Goal: Task Accomplishment & Management: Manage account settings

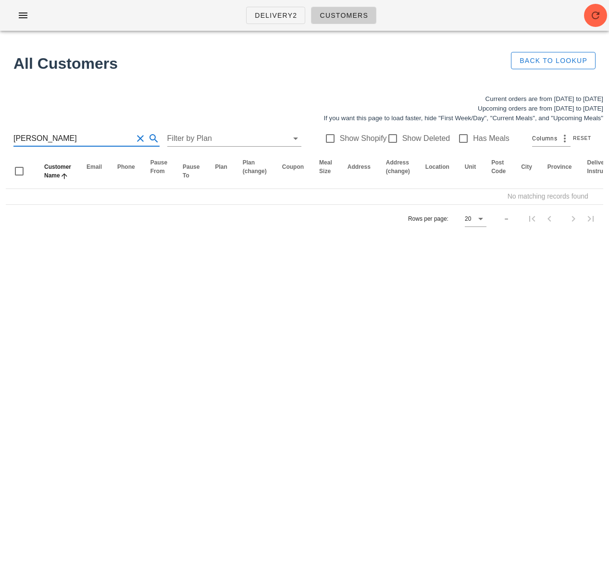
drag, startPoint x: 62, startPoint y: 137, endPoint x: -27, endPoint y: 135, distance: 88.9
click at [0, 135] on html "Delivery2 Customers All Customers Back to Lookup Current orders are from Sunday…" at bounding box center [304, 289] width 609 height 578
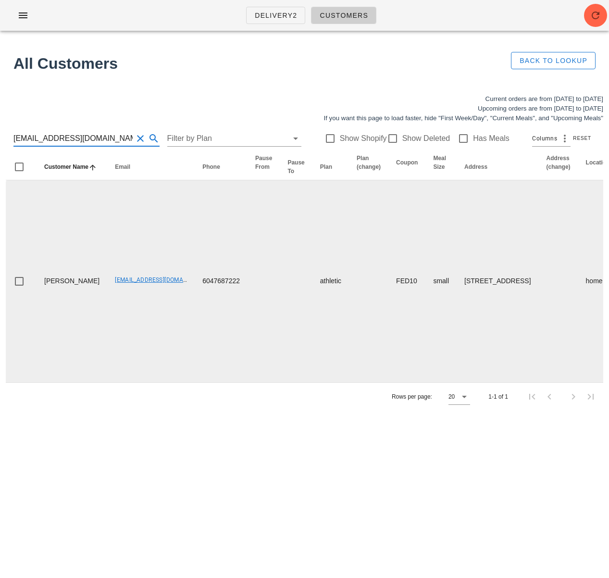
type input "dmater@dmater.com"
drag, startPoint x: 84, startPoint y: 288, endPoint x: 145, endPoint y: 286, distance: 60.6
click at [145, 288] on td "dmater@dmater.com" at bounding box center [150, 281] width 87 height 202
copy link "dmater@dmater.com"
drag, startPoint x: 63, startPoint y: 315, endPoint x: 67, endPoint y: 299, distance: 16.0
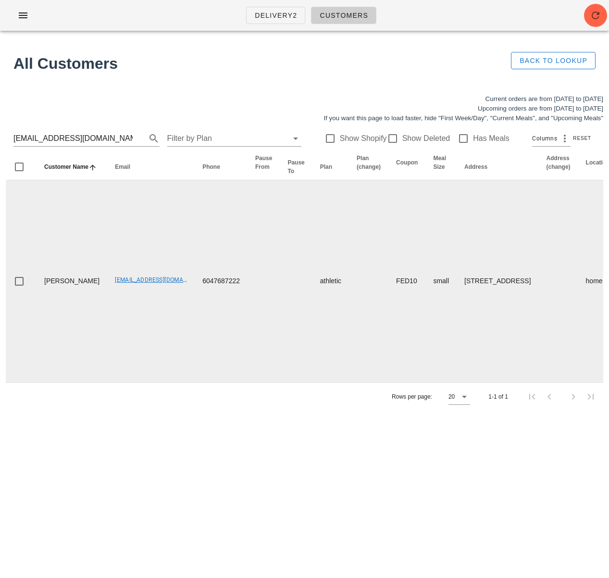
click at [63, 314] on td "Deborah Mater" at bounding box center [72, 281] width 71 height 202
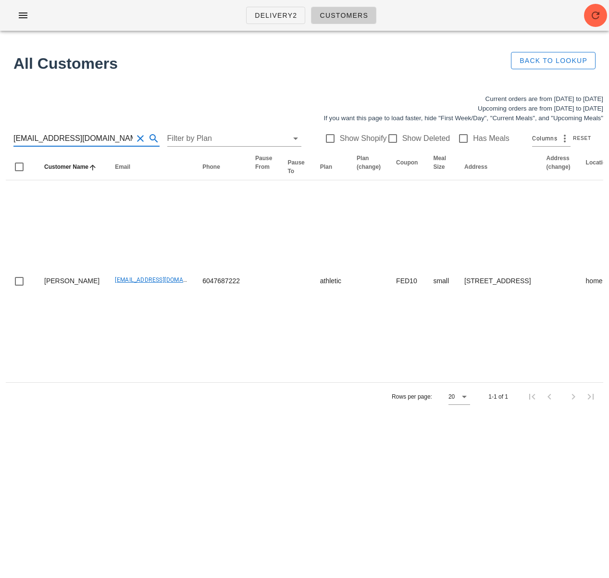
drag, startPoint x: 105, startPoint y: 131, endPoint x: 4, endPoint y: 133, distance: 101.0
click at [4, 133] on div "Current orders are from Sunday Sep 14 to Saturday Sep 20 Upcoming orders are fr…" at bounding box center [304, 252] width 609 height 328
drag, startPoint x: 56, startPoint y: 136, endPoint x: 0, endPoint y: 136, distance: 55.8
click at [0, 136] on div "Current orders are from Sunday Sep 14 to Saturday Sep 20 Upcoming orders are fr…" at bounding box center [304, 252] width 609 height 328
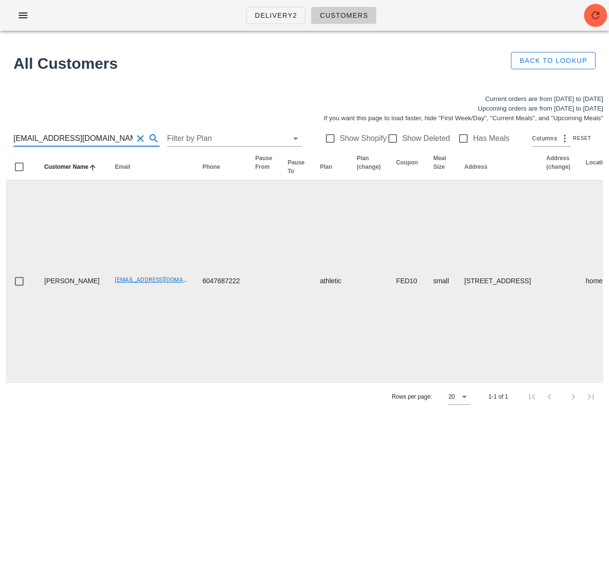
click at [195, 264] on td "6047687222" at bounding box center [221, 281] width 53 height 202
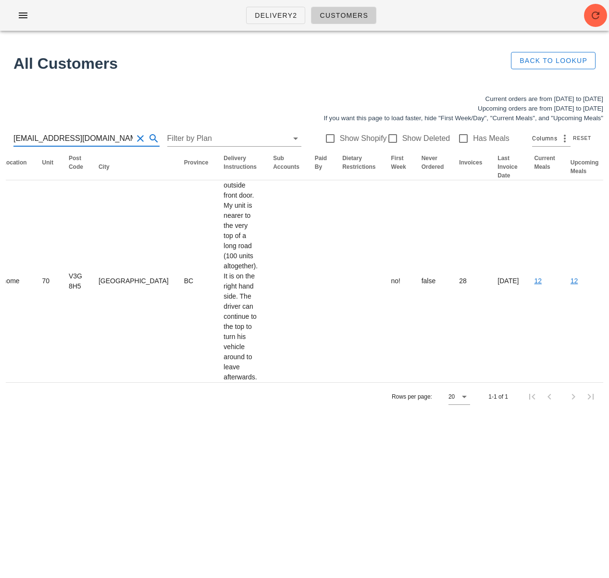
scroll to position [0, 0]
drag, startPoint x: -68, startPoint y: 139, endPoint x: -107, endPoint y: 138, distance: 39.0
click at [0, 138] on html "Delivery2 Customers All Customers Back to Lookup Current orders are from Sunday…" at bounding box center [304, 289] width 609 height 578
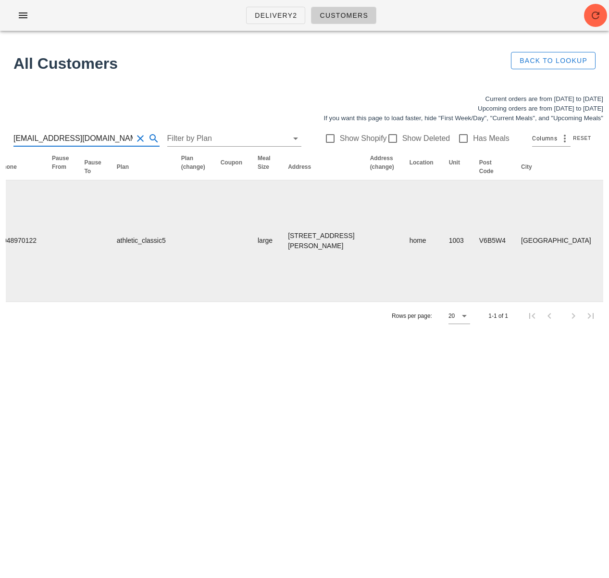
scroll to position [0, 558]
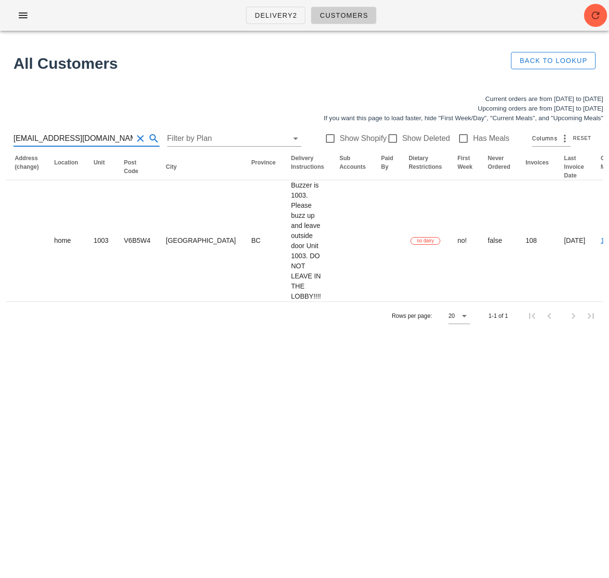
type input "[EMAIL_ADDRESS][DOMAIN_NAME]"
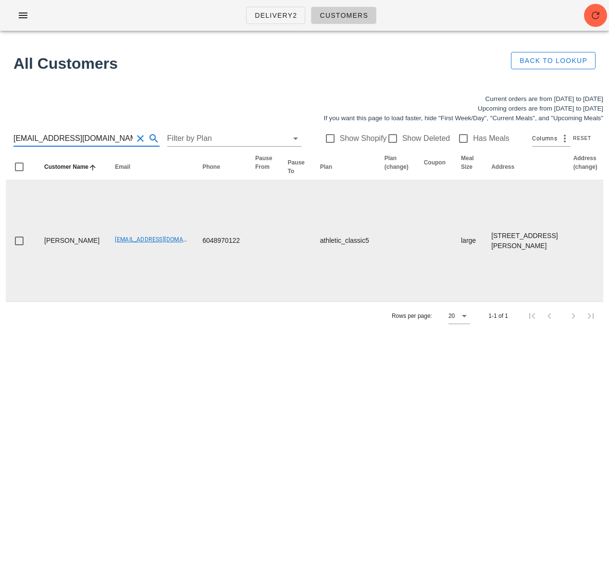
scroll to position [0, 631]
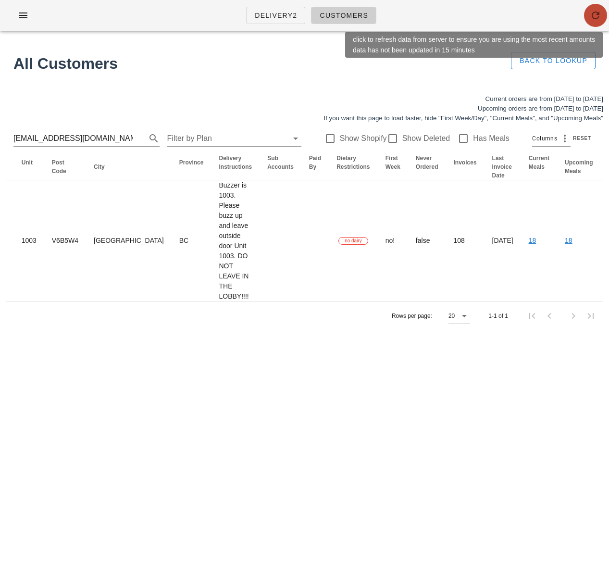
click at [592, 10] on icon "button" at bounding box center [596, 16] width 12 height 12
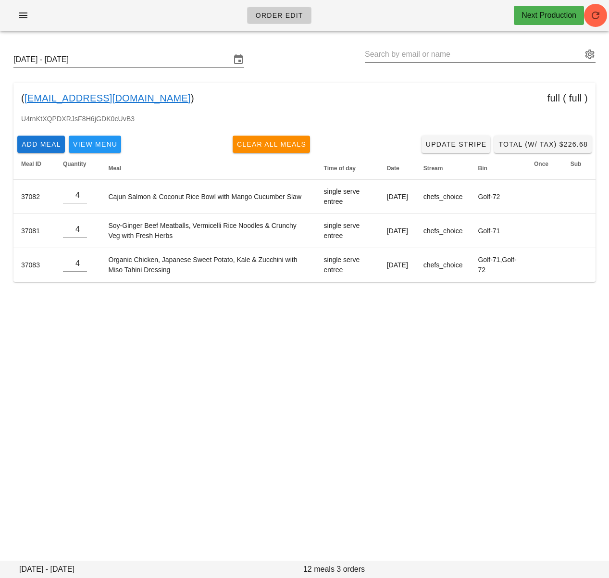
click at [398, 54] on input "text" at bounding box center [473, 54] width 217 height 15
paste input "dmater@dmater.com"
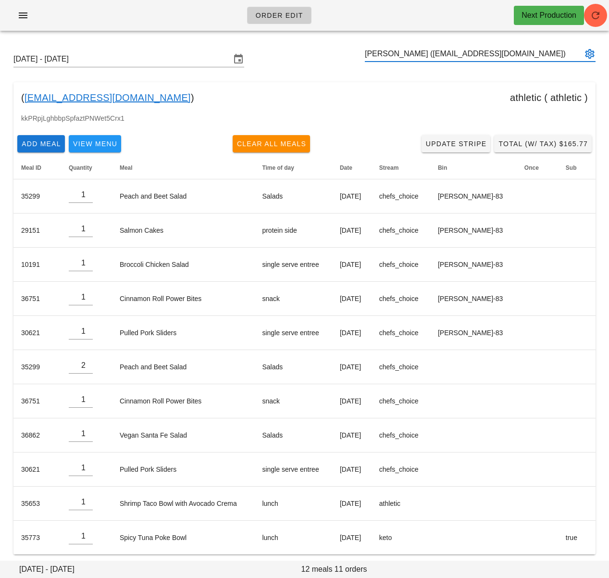
scroll to position [6, 0]
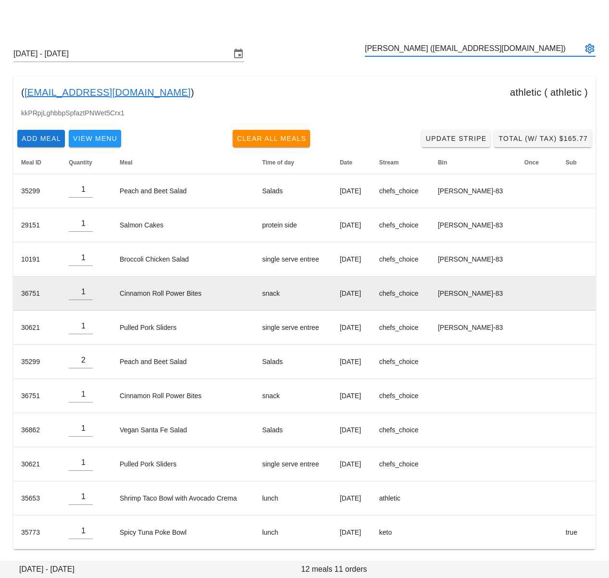
type input "Deborah Mater (dmater@dmater.com)"
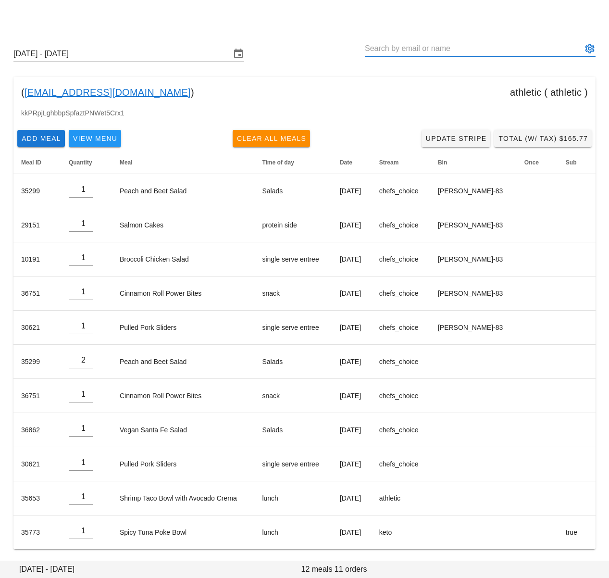
paste input "[EMAIL_ADDRESS][DOMAIN_NAME]"
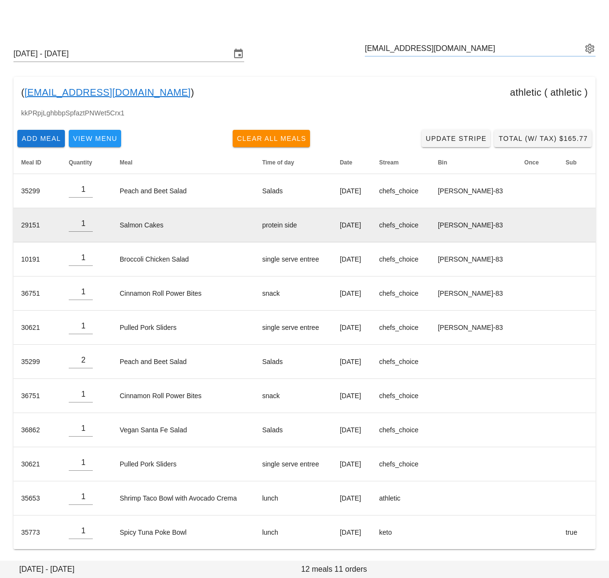
type input "Murray Lihaven (mr.murraylihaven@gmail.com)"
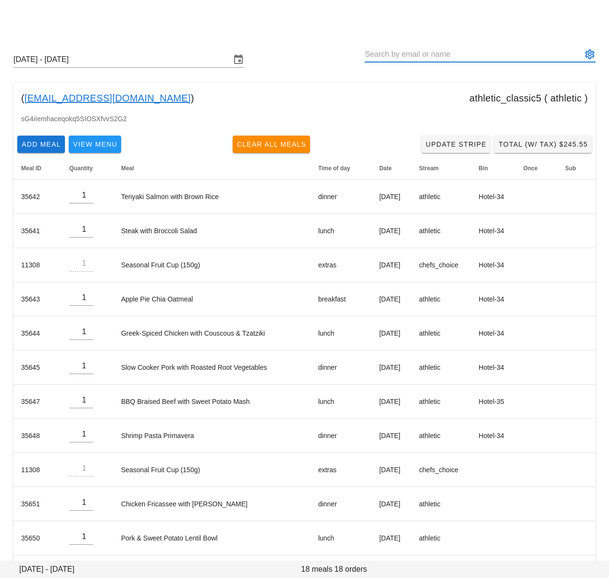
click at [388, 51] on input "text" at bounding box center [473, 54] width 217 height 15
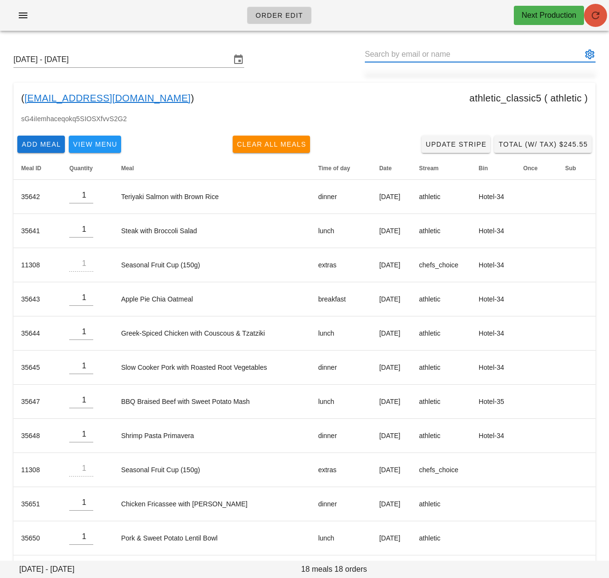
click at [600, 12] on icon "button" at bounding box center [596, 16] width 12 height 12
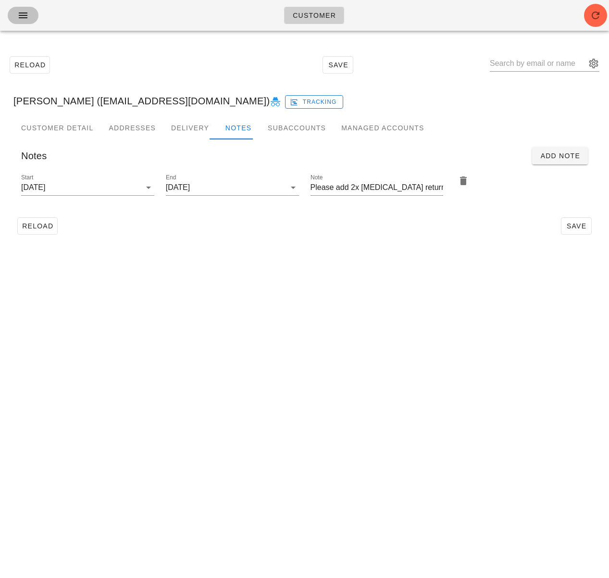
click at [25, 13] on icon "button" at bounding box center [23, 16] width 12 height 12
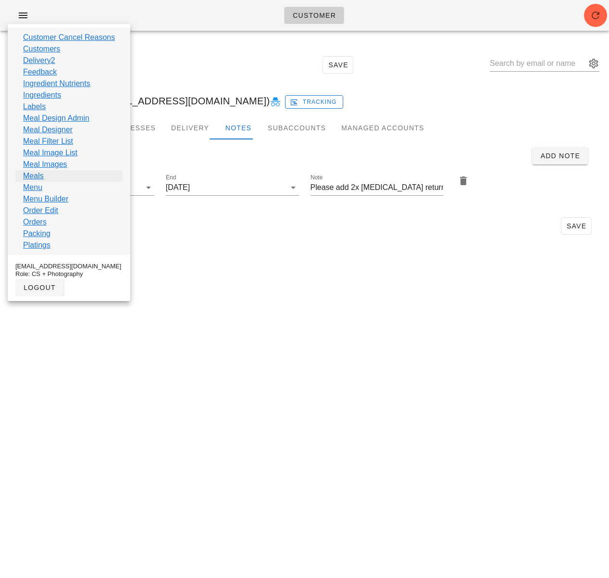
click at [42, 176] on link "Meals" at bounding box center [33, 176] width 21 height 12
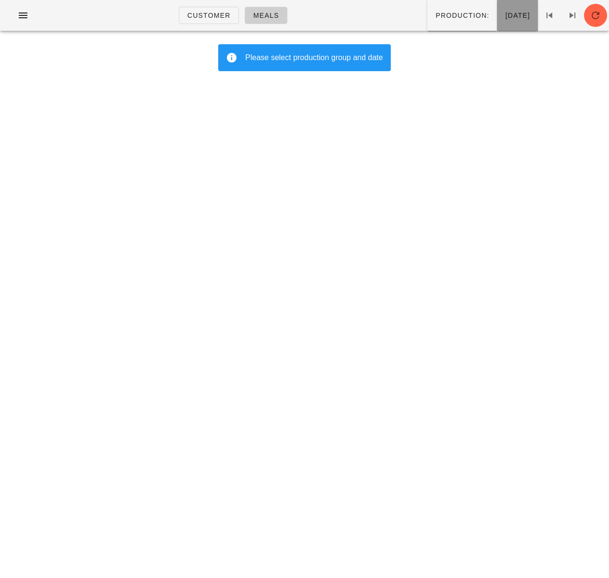
click at [505, 16] on span "[DATE]" at bounding box center [517, 16] width 25 height 8
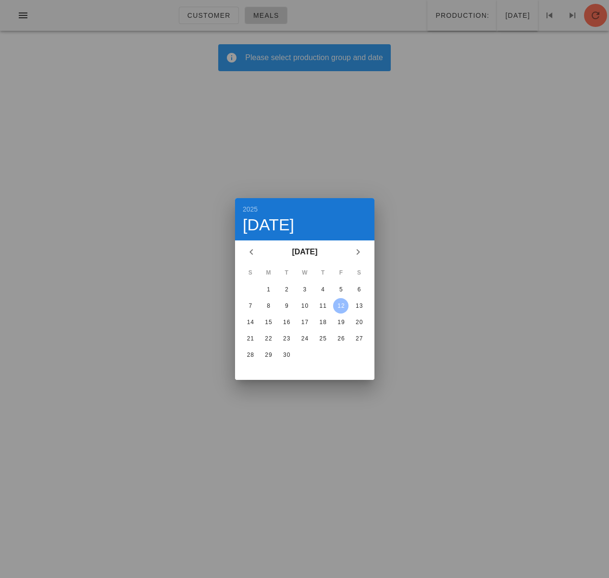
click at [339, 306] on div "12" at bounding box center [340, 305] width 15 height 7
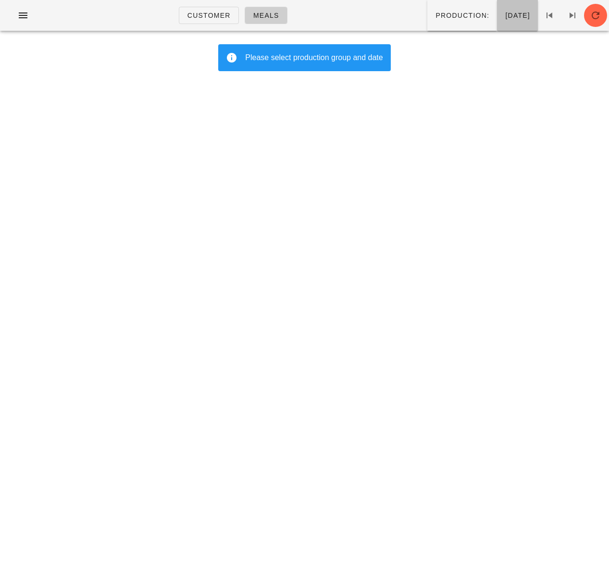
click at [505, 18] on span "[DATE]" at bounding box center [517, 16] width 25 height 8
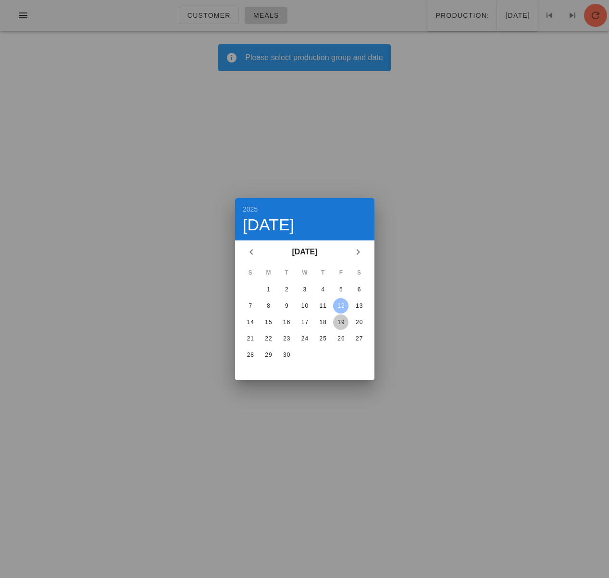
click at [339, 321] on div "19" at bounding box center [340, 322] width 15 height 7
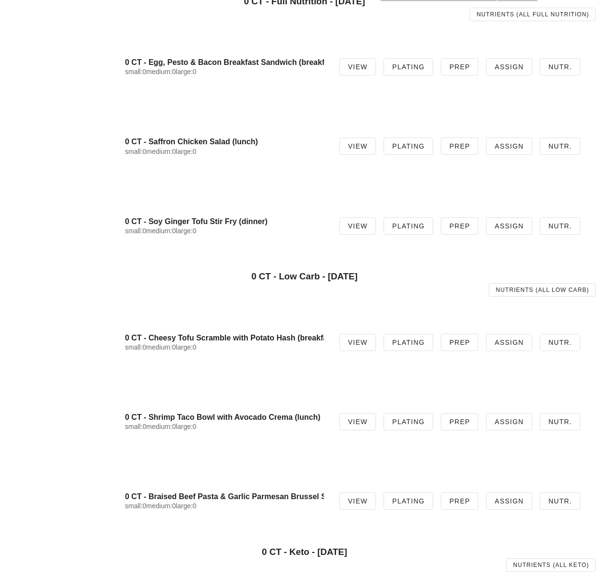
scroll to position [86, 0]
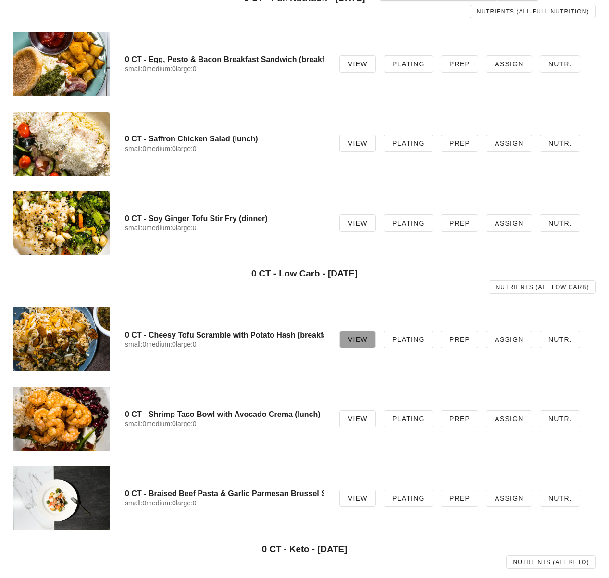
click at [351, 336] on span "View" at bounding box center [357, 339] width 20 height 8
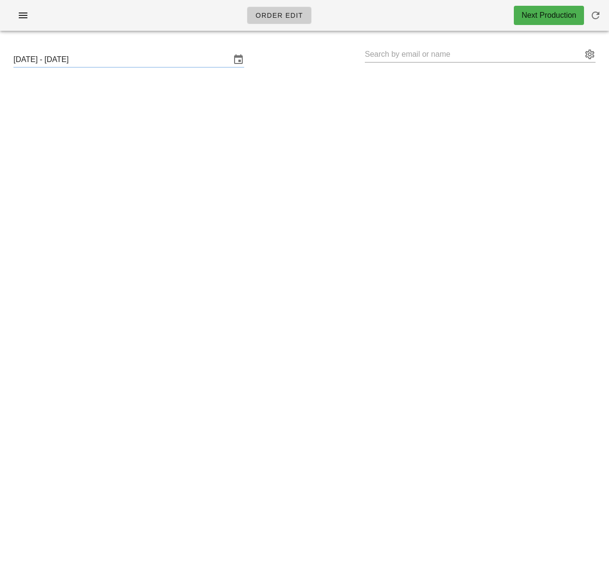
type input "[PERSON_NAME] ([EMAIL_ADDRESS][DOMAIN_NAME])"
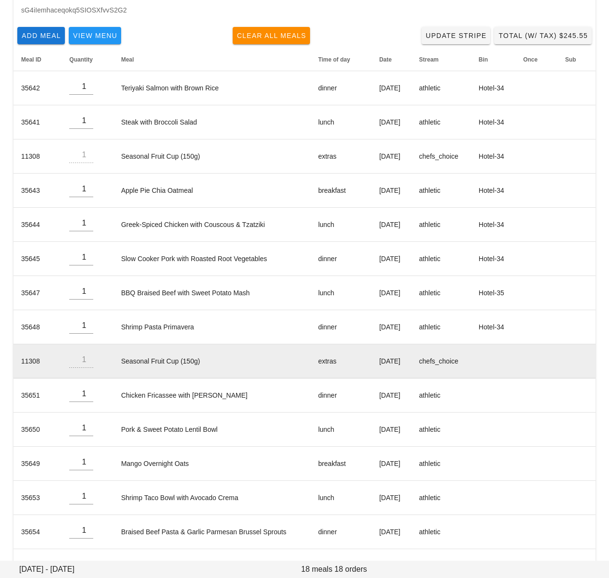
scroll to position [245, 0]
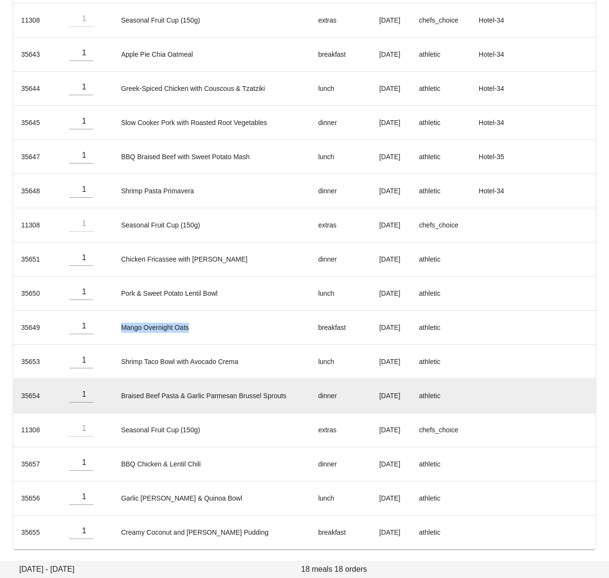
drag, startPoint x: 116, startPoint y: 326, endPoint x: 26, endPoint y: 396, distance: 114.0
click at [208, 324] on td "Mango Overnight Oats" at bounding box center [211, 327] width 197 height 34
copy td "Mango Overnight Oats"
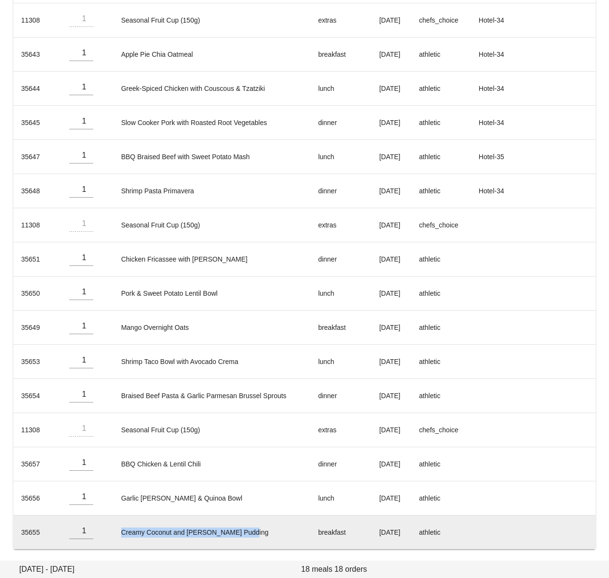
drag, startPoint x: 112, startPoint y: 530, endPoint x: 248, endPoint y: 531, distance: 137.0
click at [248, 531] on td "Creamy Coconut and Berry Chia Pudding" at bounding box center [211, 532] width 197 height 34
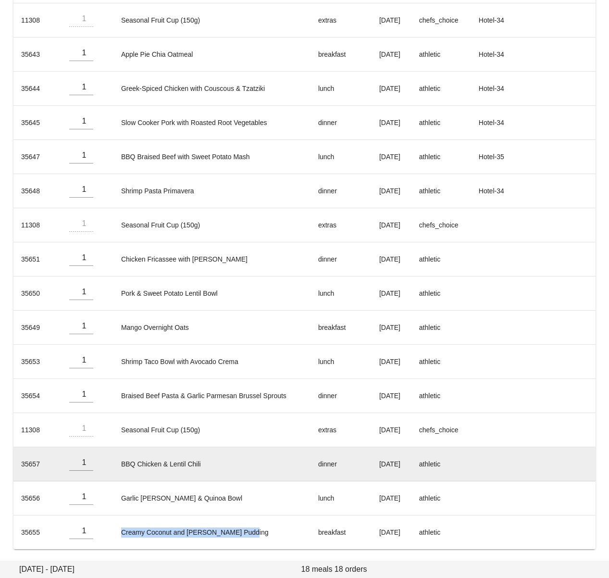
copy td "Creamy Coconut and Berry Chia Pudding"
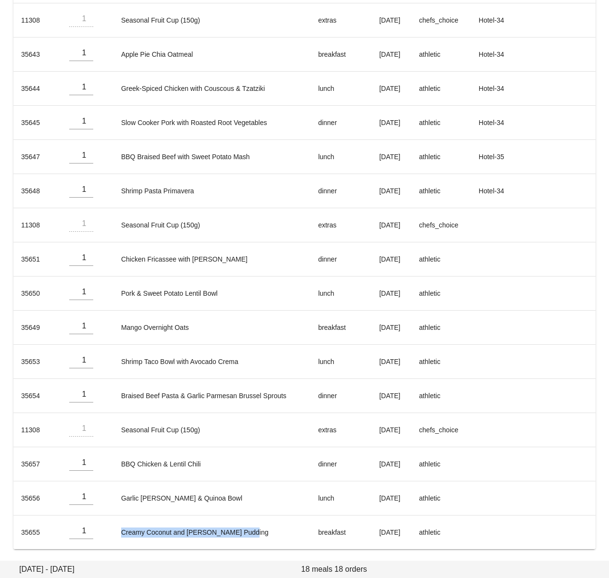
scroll to position [0, 0]
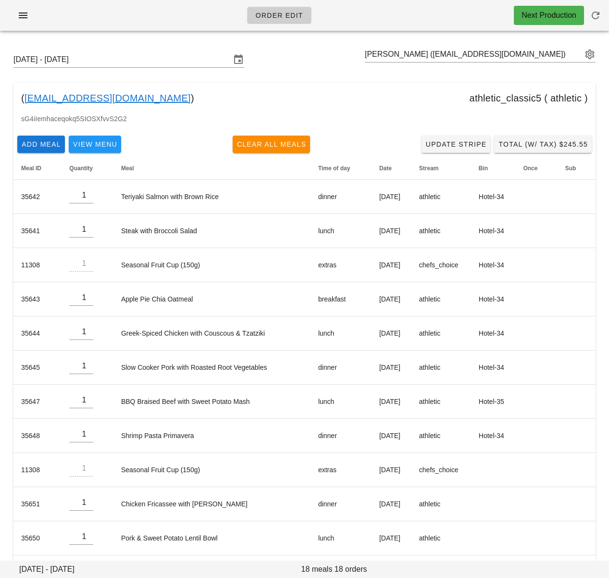
drag, startPoint x: 300, startPoint y: 48, endPoint x: 305, endPoint y: 52, distance: 6.8
click at [300, 48] on div "Sunday September 14 - Saturday September 20 Murray Lihaven (mr.murraylihaven@gm…" at bounding box center [304, 59] width 597 height 31
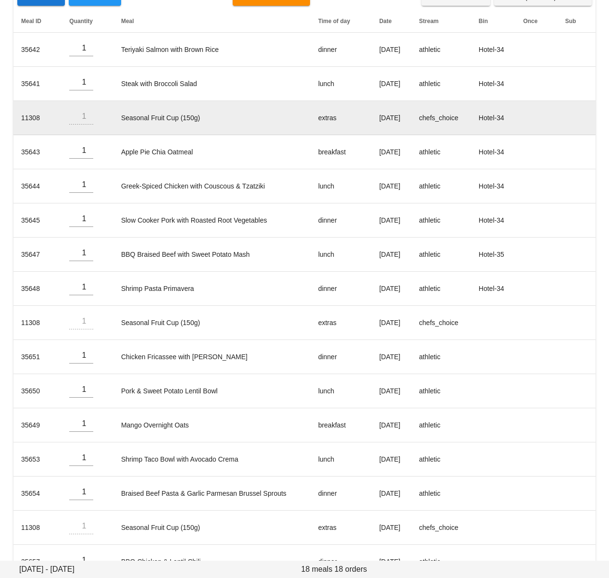
scroll to position [245, 0]
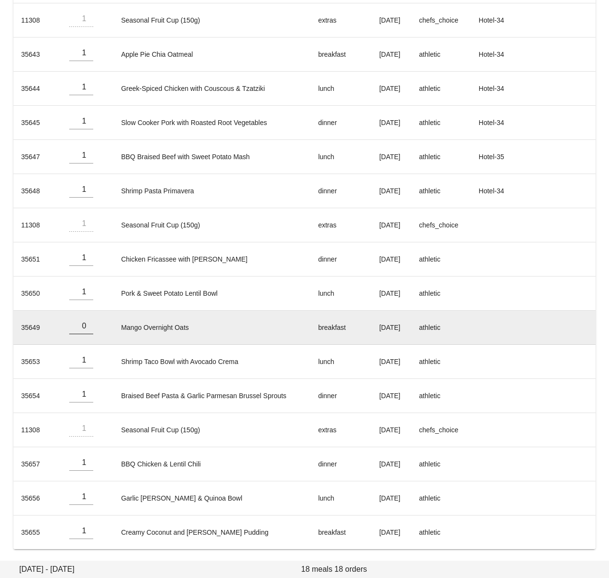
type input "0"
click at [87, 329] on input "0" at bounding box center [81, 325] width 24 height 15
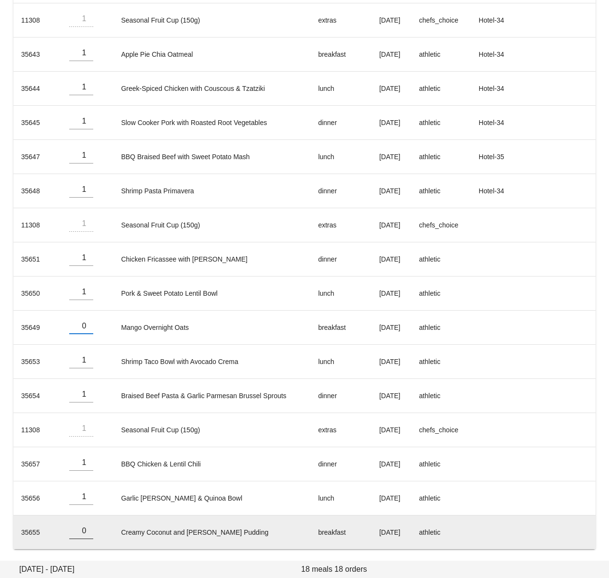
type input "0"
click at [89, 533] on input "0" at bounding box center [81, 530] width 24 height 15
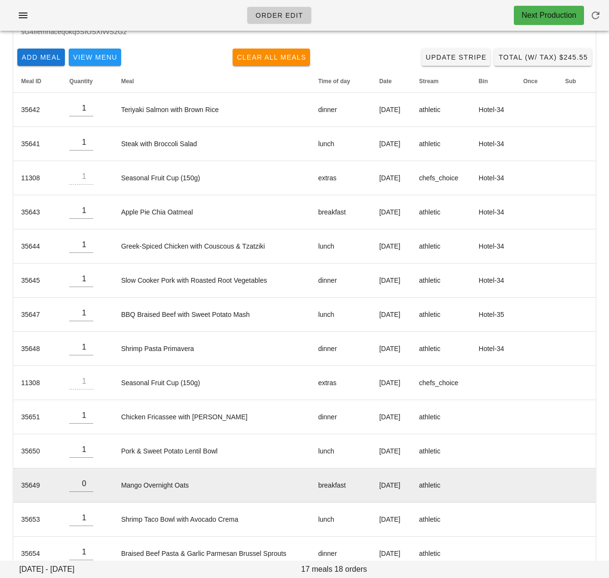
scroll to position [0, 0]
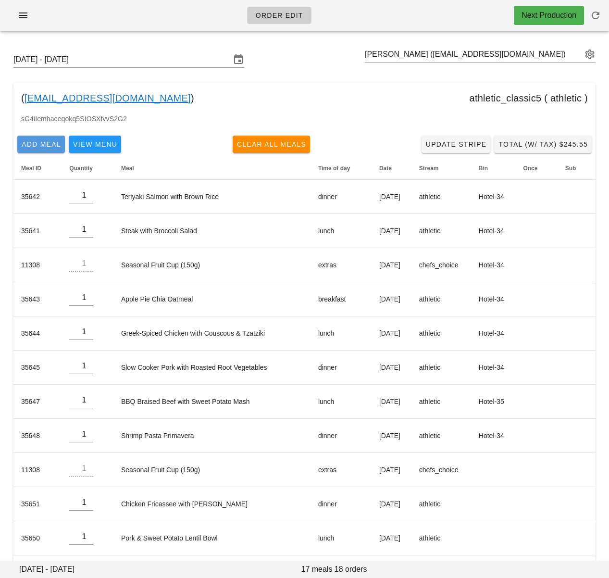
click at [43, 141] on span "Add Meal" at bounding box center [41, 144] width 40 height 8
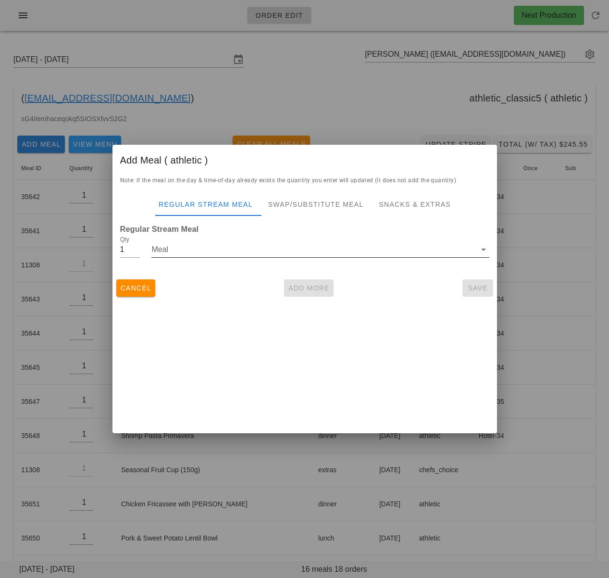
click at [188, 249] on input "Meal" at bounding box center [313, 249] width 324 height 15
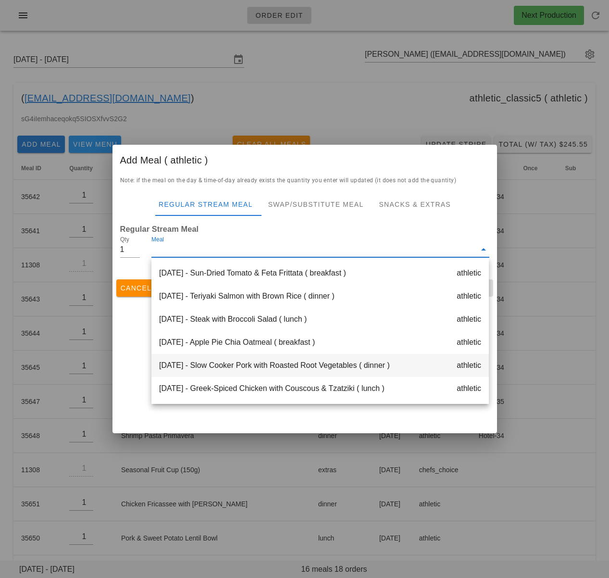
scroll to position [277, 0]
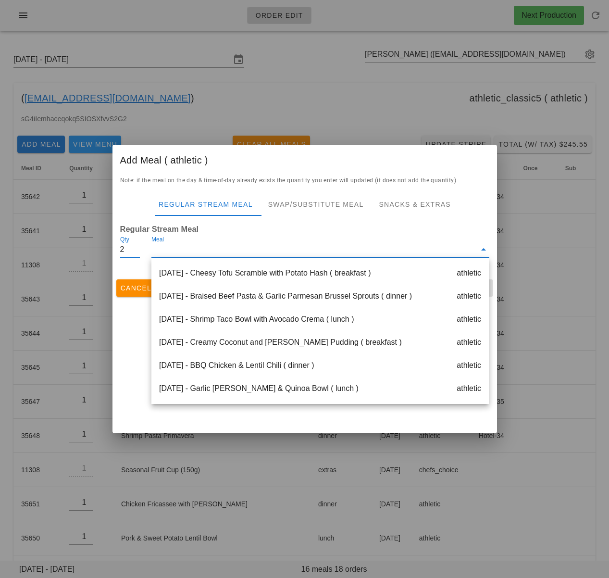
type input "2"
click at [136, 246] on input "2" at bounding box center [130, 249] width 20 height 15
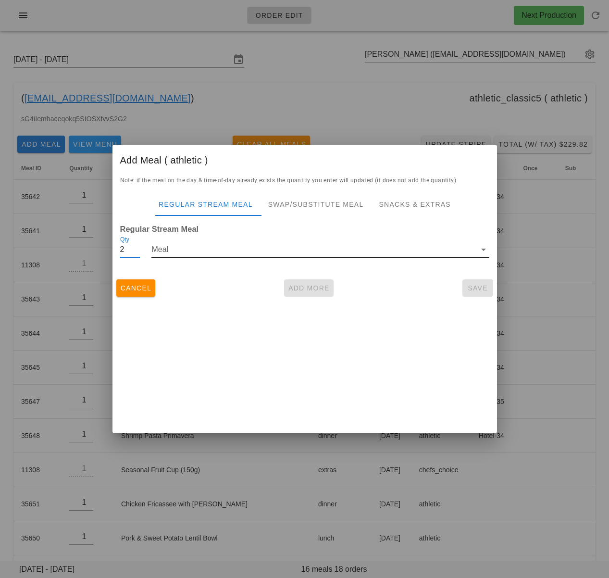
drag, startPoint x: 205, startPoint y: 252, endPoint x: 213, endPoint y: 272, distance: 21.3
click at [205, 252] on input "Meal" at bounding box center [313, 249] width 324 height 15
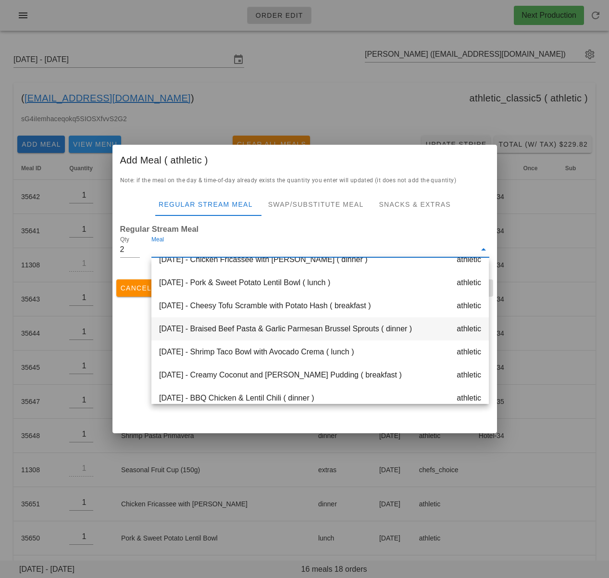
scroll to position [238, 0]
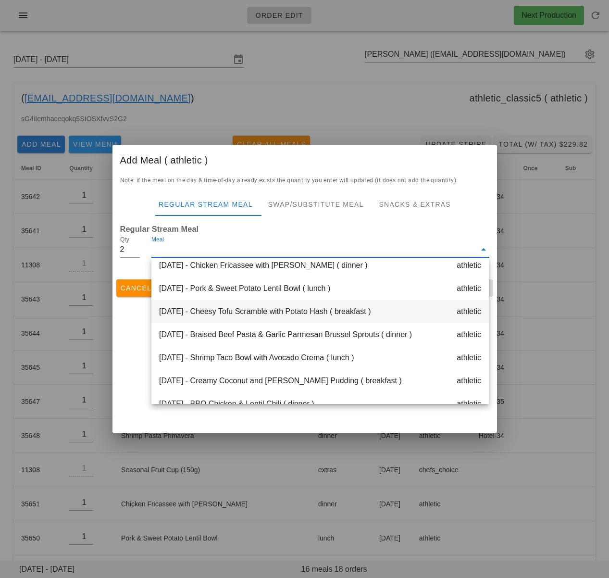
click at [231, 311] on div "Friday Sep 19 - Cheesy Tofu Scramble with Potato Hash ( breakfast ) athletic" at bounding box center [319, 311] width 337 height 23
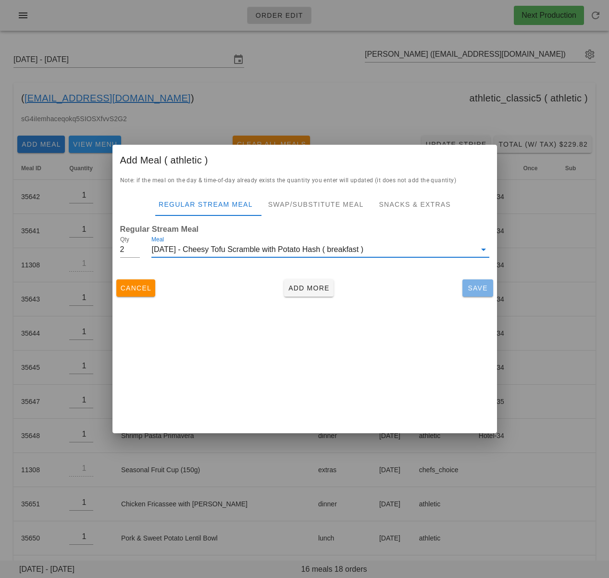
click at [487, 290] on span "Save" at bounding box center [477, 288] width 23 height 8
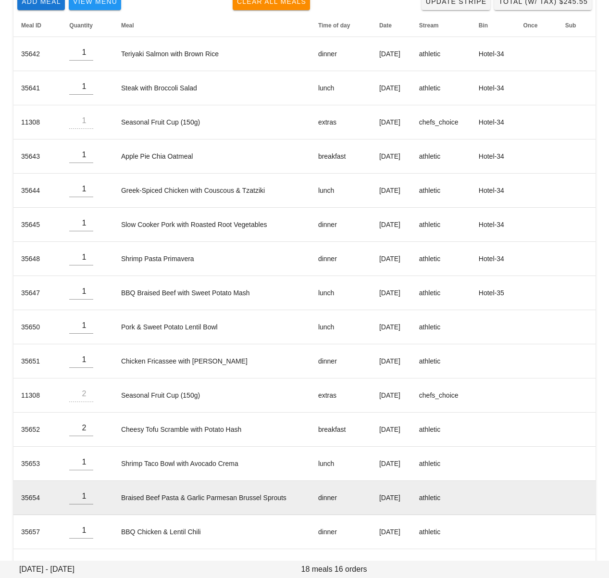
scroll to position [157, 0]
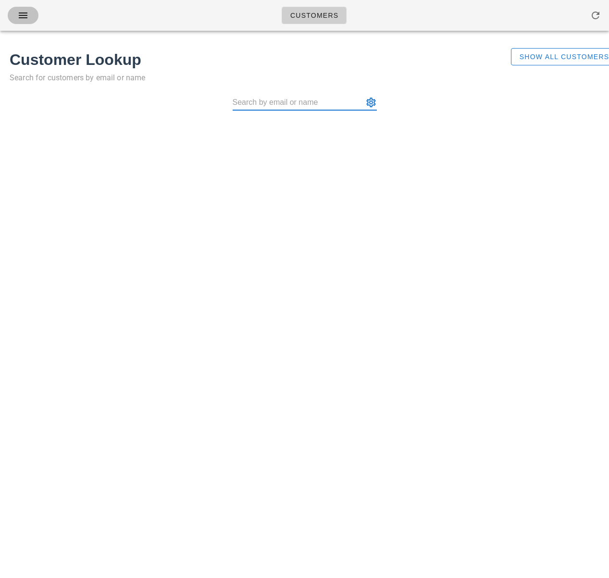
drag, startPoint x: 16, startPoint y: 11, endPoint x: 15, endPoint y: 23, distance: 12.0
click at [15, 12] on span "button" at bounding box center [22, 16] width 15 height 12
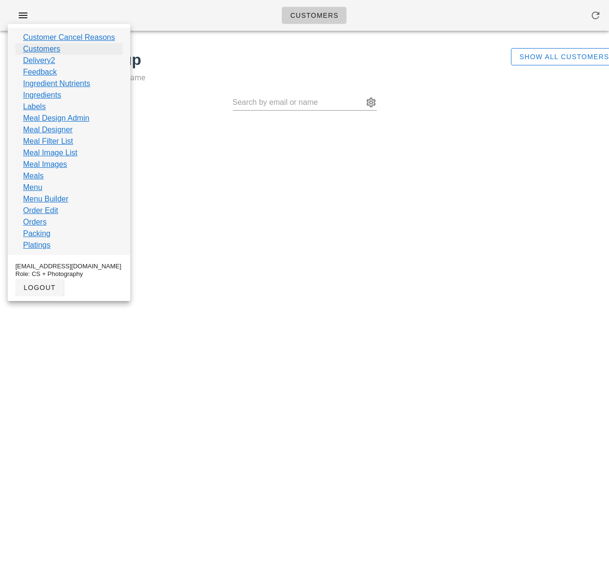
click at [58, 50] on link "Customers" at bounding box center [41, 49] width 37 height 12
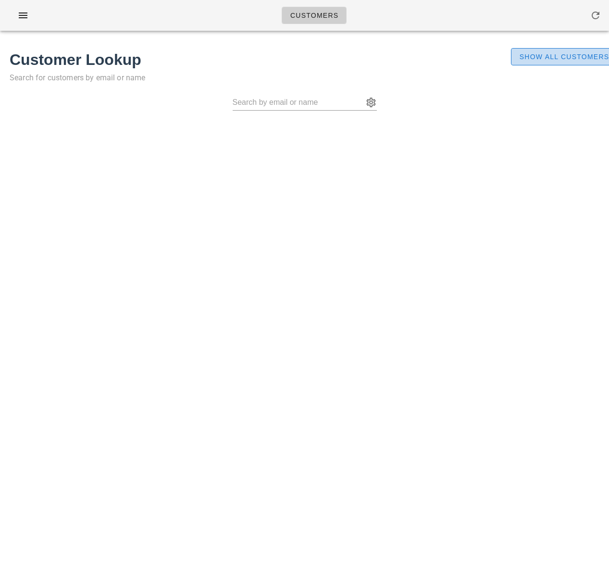
click at [587, 57] on span "Show All Customers" at bounding box center [564, 57] width 90 height 8
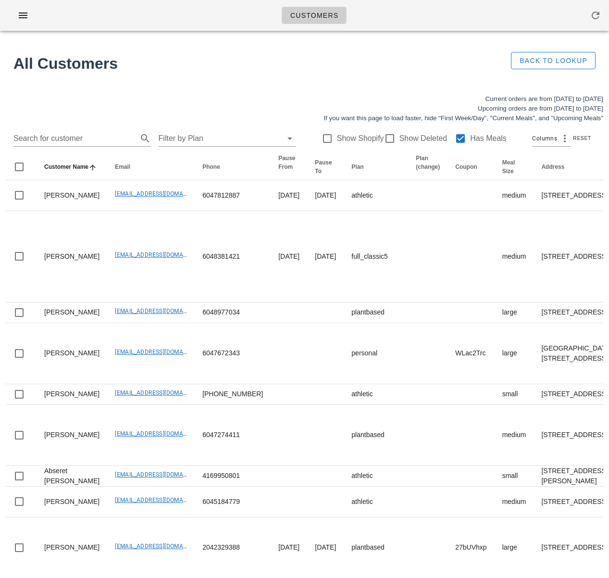
scroll to position [3, 0]
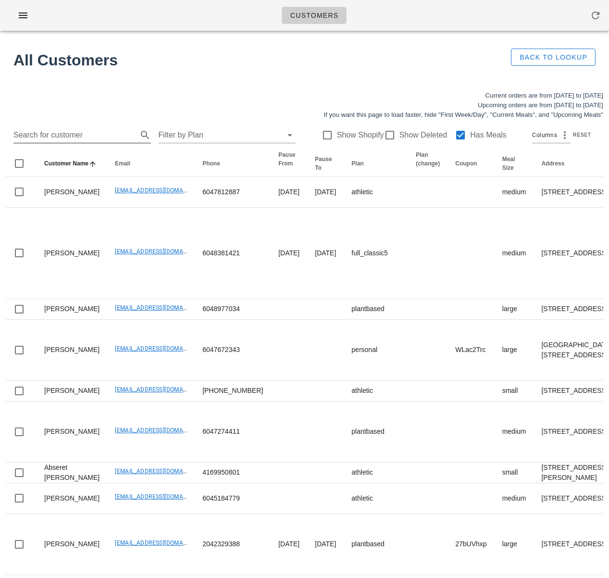
click at [68, 133] on input "Search for customer" at bounding box center [74, 134] width 122 height 15
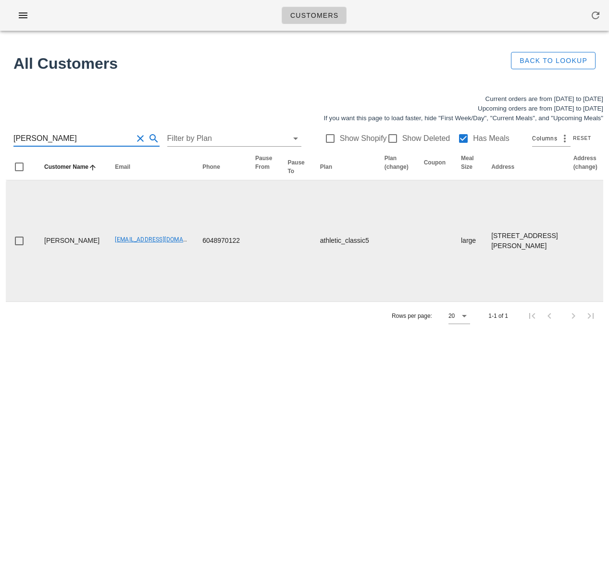
type input "[PERSON_NAME]"
